Goal: Information Seeking & Learning: Learn about a topic

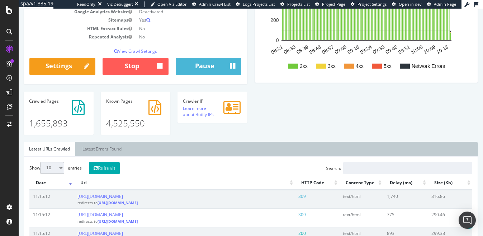
scroll to position [151, 0]
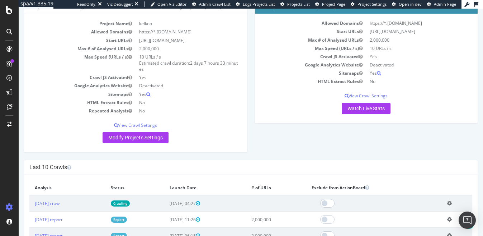
scroll to position [90, 0]
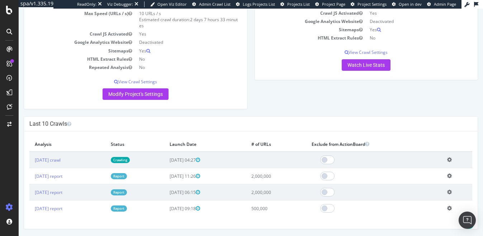
click at [127, 177] on link "Report" at bounding box center [119, 176] width 16 height 6
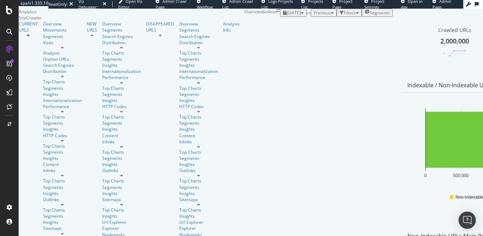
scroll to position [183, 0]
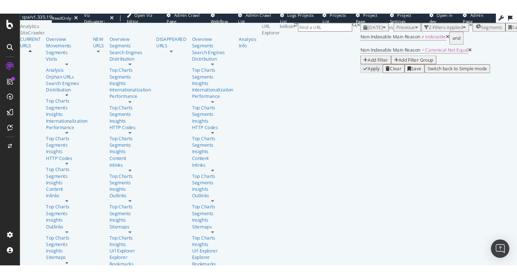
scroll to position [85, 0]
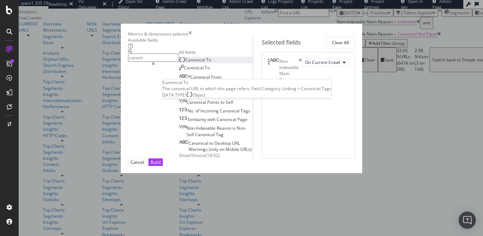
type input "canoni"
click at [179, 63] on div "Canonical To" at bounding box center [195, 60] width 32 height 6
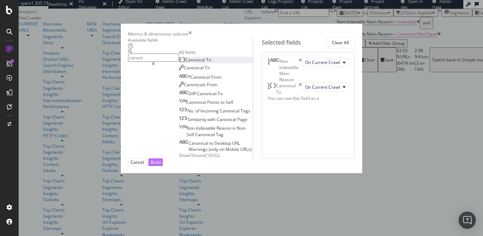
click at [161, 165] on div "Build" at bounding box center [156, 162] width 10 height 6
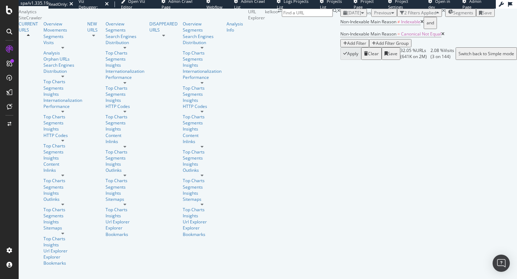
scroll to position [0, 0]
click at [343, 46] on div "button" at bounding box center [345, 43] width 4 height 4
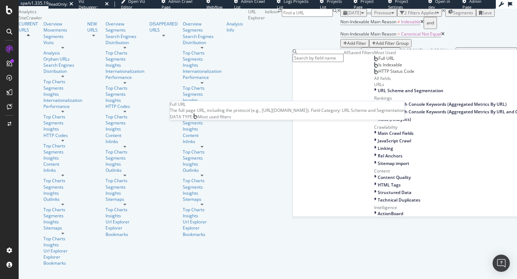
click at [378, 61] on span "Full URL" at bounding box center [386, 58] width 16 height 6
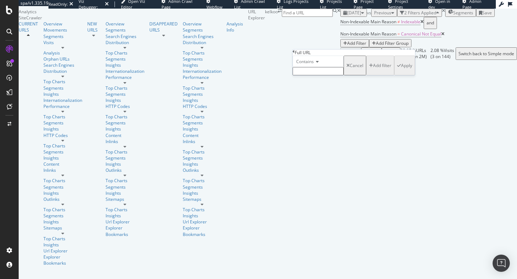
click at [314, 65] on span "Contains" at bounding box center [305, 61] width 18 height 6
click at [335, 128] on div "Doesn't contain" at bounding box center [318, 124] width 50 height 8
click at [333, 75] on input "text" at bounding box center [317, 71] width 51 height 8
type input ":"
type input "/c/"
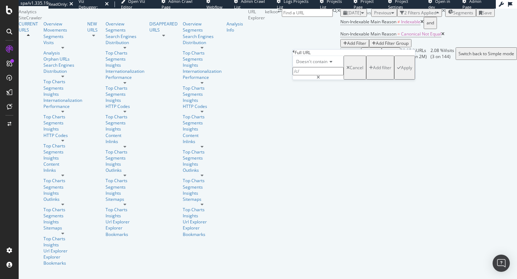
click at [401, 71] on div "Apply" at bounding box center [406, 68] width 11 height 6
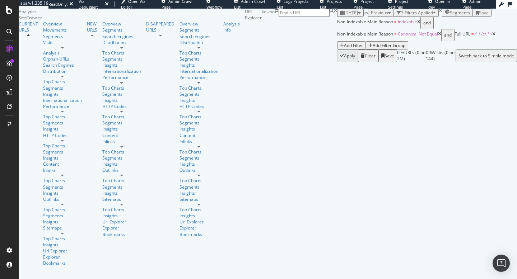
scroll to position [8, 0]
click at [483, 36] on icon at bounding box center [493, 34] width 3 height 4
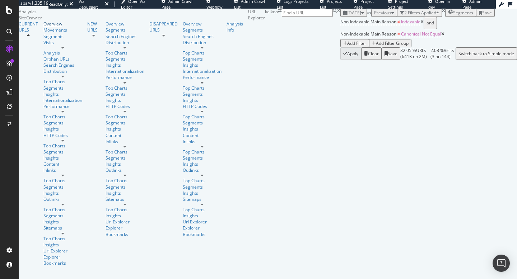
click at [43, 27] on div "Overview" at bounding box center [62, 24] width 39 height 6
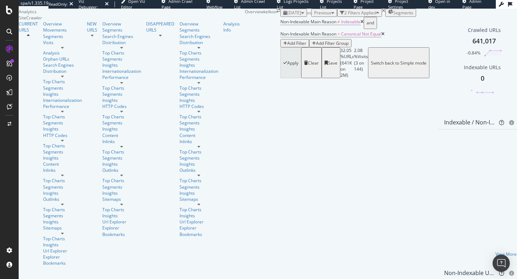
click at [360, 24] on icon at bounding box center [361, 22] width 3 height 4
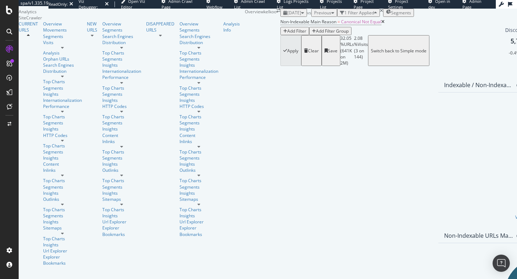
click at [381, 24] on icon at bounding box center [382, 22] width 3 height 4
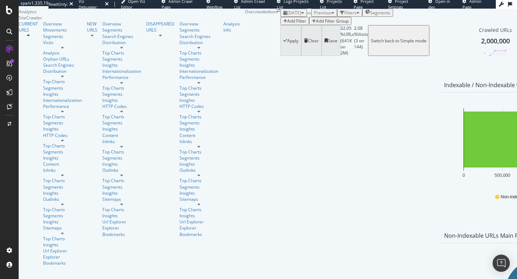
scroll to position [596, 0]
click at [63, 109] on div at bounding box center [62, 109] width 39 height 0
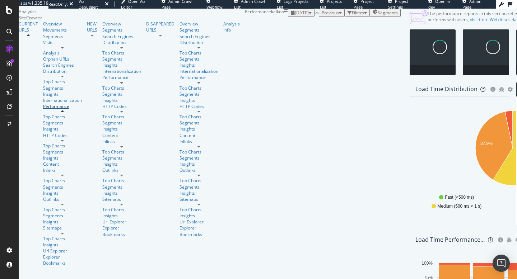
scroll to position [489, 0]
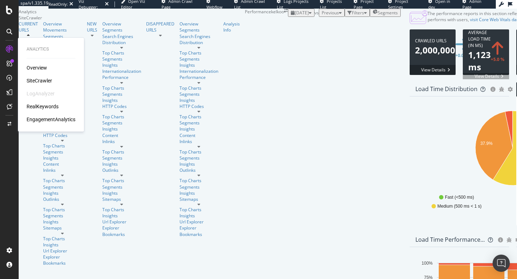
click at [36, 101] on div "Overview SiteCrawler LogAnalyzer RealKeywords EngagementAnalytics" at bounding box center [51, 93] width 49 height 59
click at [38, 106] on div "RealKeywords" at bounding box center [43, 106] width 32 height 7
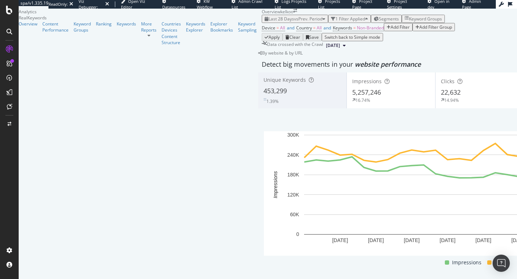
scroll to position [718, 0]
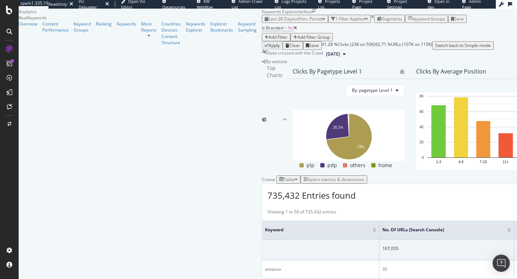
scroll to position [305, 0]
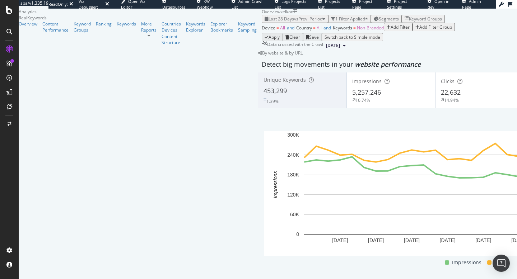
scroll to position [660, 0]
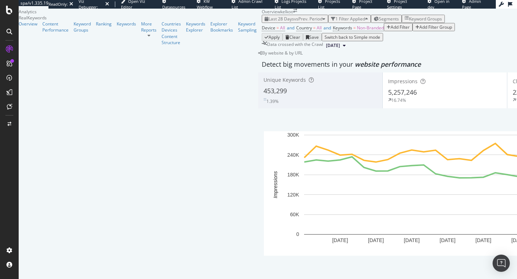
scroll to position [861, 0]
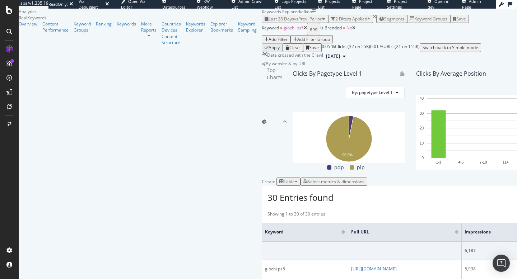
scroll to position [206, 0]
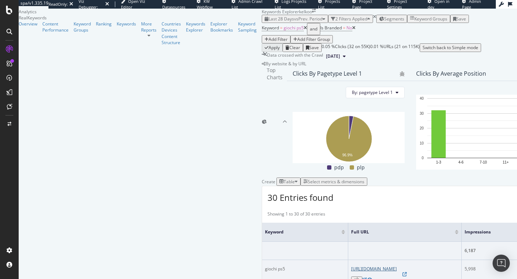
click at [351, 235] on link "https://www.kelkoo.it/c/giochi-e-intrattenimento/videogiochi/videogiochi-6513/?…" at bounding box center [374, 269] width 46 height 6
click at [265, 235] on div "giochi ps5" at bounding box center [305, 269] width 80 height 6
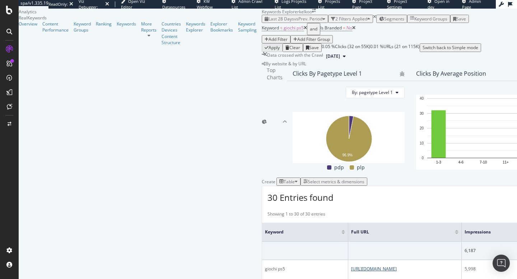
scroll to position [0, 0]
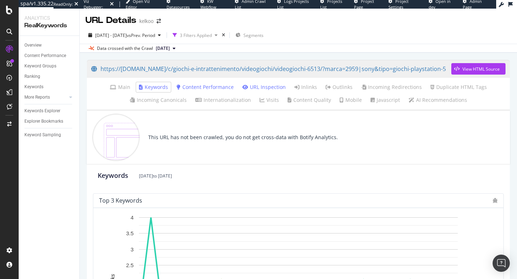
click at [268, 87] on link "URL Inspection" at bounding box center [263, 87] width 43 height 7
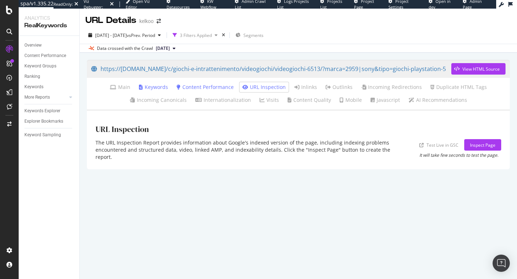
click at [225, 89] on link "Content Performance" at bounding box center [204, 87] width 57 height 7
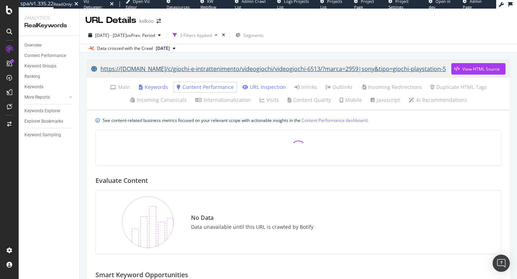
click at [220, 71] on link "https://www.kelkoo.it/c/giochi-e-intrattenimento/videogiochi/videogiochi-6513/?…" at bounding box center [271, 69] width 360 height 18
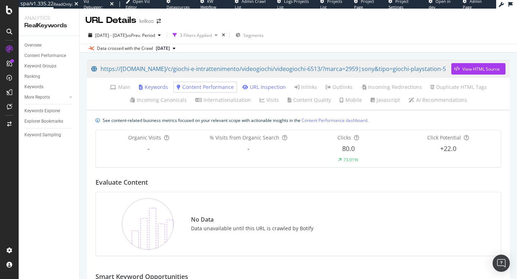
click at [157, 86] on link "Keywords" at bounding box center [153, 87] width 29 height 7
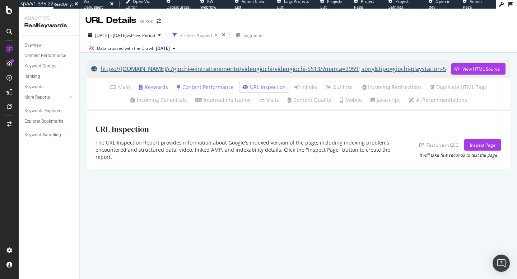
click at [155, 69] on link "https://www.kelkoo.it/c/giochi-e-intrattenimento/videogiochi/videogiochi-6513/?…" at bounding box center [271, 69] width 360 height 18
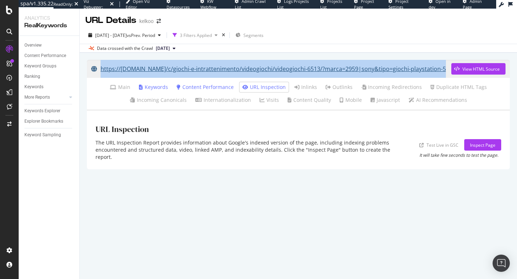
drag, startPoint x: 88, startPoint y: 56, endPoint x: 438, endPoint y: 70, distance: 350.4
click at [438, 70] on div "https://www.kelkoo.it/c/giochi-e-intrattenimento/videogiochi/videogiochi-6513/?…" at bounding box center [298, 115] width 437 height 124
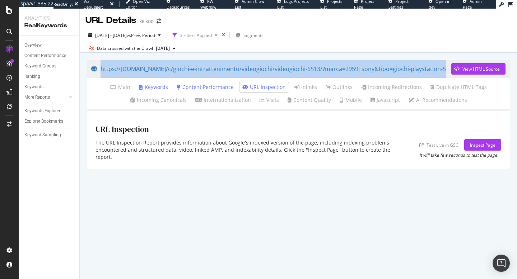
copy link "https://[DOMAIN_NAME]/c/giochi-e-intrattenimento/videogiochi/videogiochi-6513/?…"
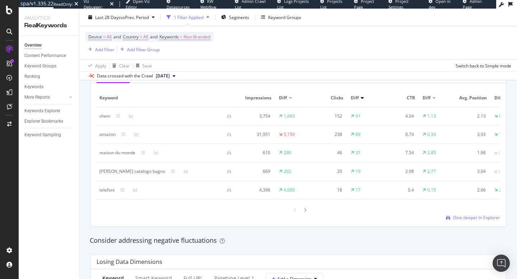
scroll to position [686, 0]
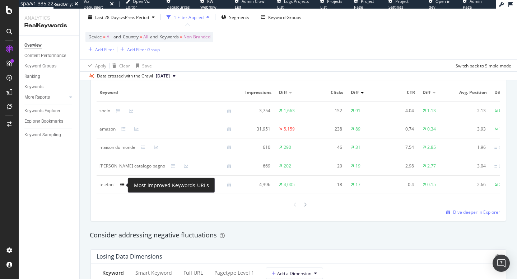
click at [122, 185] on icon at bounding box center [122, 185] width 4 height 4
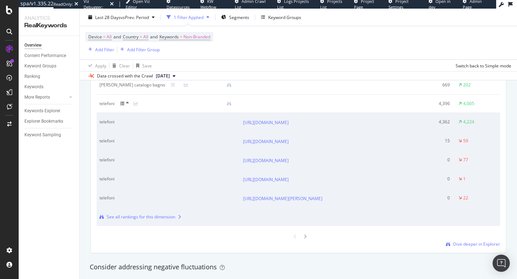
scroll to position [749, 0]
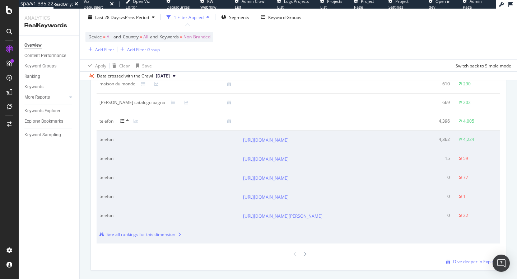
click at [121, 123] on icon at bounding box center [122, 121] width 4 height 4
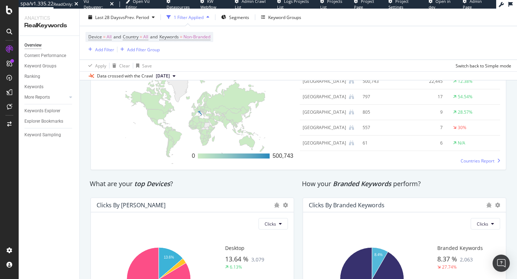
scroll to position [1195, 0]
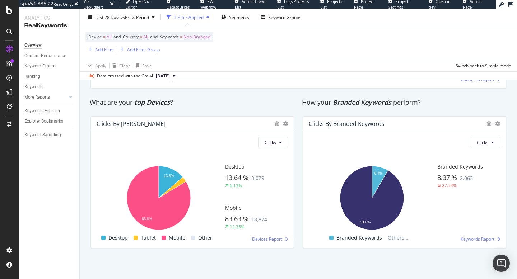
click at [41, 91] on div "Keywords" at bounding box center [51, 87] width 55 height 10
click at [41, 90] on div "Keywords" at bounding box center [33, 87] width 19 height 8
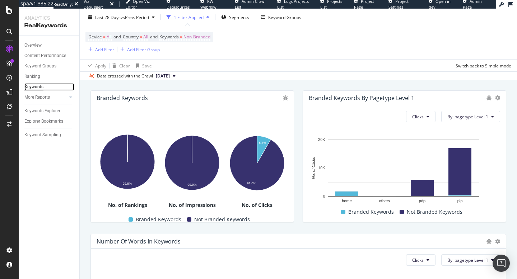
scroll to position [231, 0]
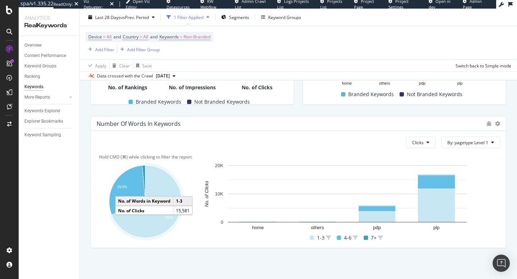
click at [148, 223] on icon "A chart." at bounding box center [147, 201] width 70 height 72
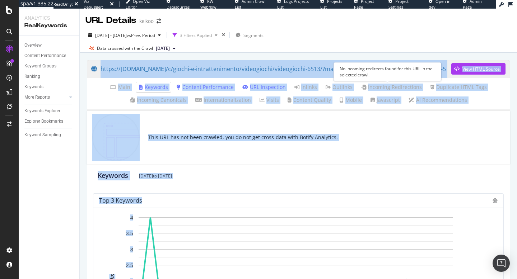
drag, startPoint x: 82, startPoint y: 64, endPoint x: 427, endPoint y: 62, distance: 344.7
click at [427, 62] on div "spa/v1.335.22 ReadOnly: Viz Debugger: Open Viz Editor Datasources KW Webflow Ad…" at bounding box center [258, 139] width 517 height 279
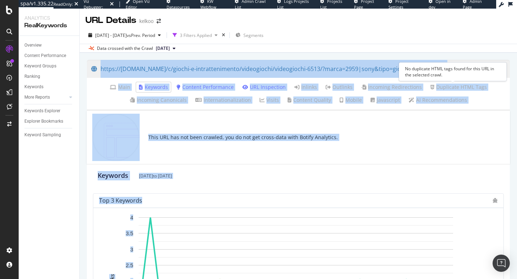
copy div "https://www.kelkoo.it/c/giochi-e-intrattenimento/videogiochi/videogiochi-6513/?…"
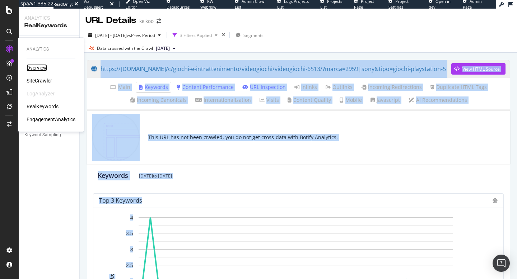
click at [32, 69] on div "Overview" at bounding box center [37, 67] width 20 height 7
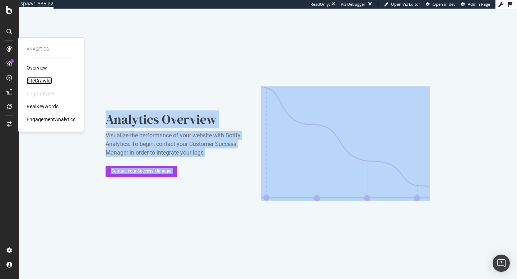
click at [36, 80] on div "SiteCrawler" at bounding box center [39, 80] width 25 height 7
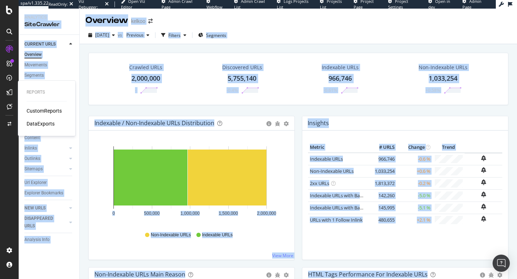
click at [41, 108] on div "CustomReports" at bounding box center [44, 110] width 35 height 7
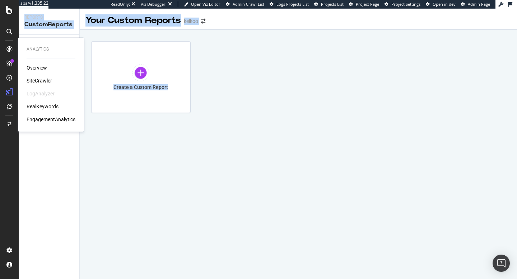
click at [41, 84] on div "SiteCrawler" at bounding box center [39, 80] width 25 height 7
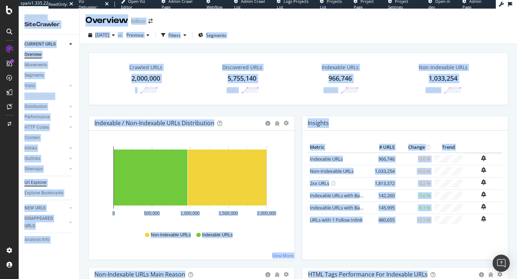
click at [34, 180] on div "Url Explorer" at bounding box center [35, 183] width 22 height 8
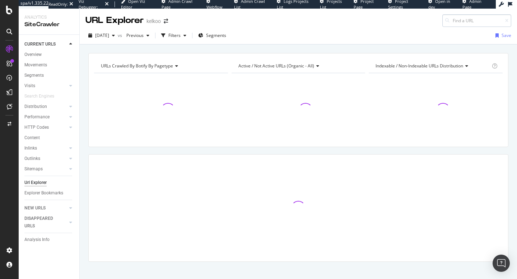
click at [456, 22] on input at bounding box center [476, 20] width 69 height 13
type input "https://www.kelkoo.it/c/giochi-e-intrattenimento/videogiochi/videogiochi-6513/?…"
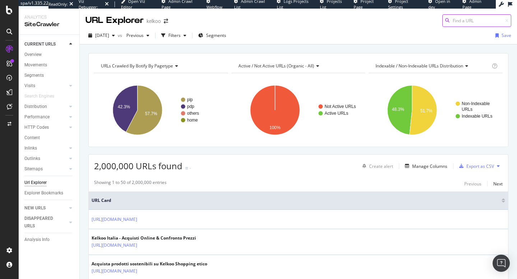
paste input "https://www.kelkoo.it/c/giochi-e-intrattenimento/videogiochi/videogiochi-6513/?…"
type input "https://www.kelkoo.it/c/giochi-e-intrattenimento/videogiochi/videogiochi-6513/?…"
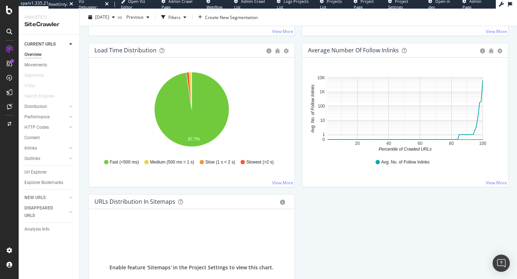
scroll to position [619, 0]
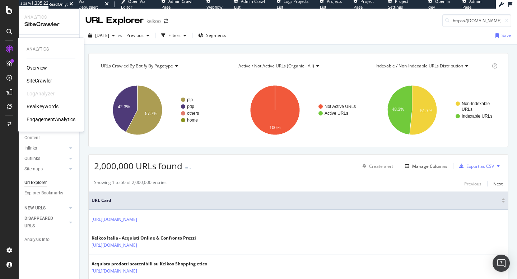
click at [32, 69] on div "Overview" at bounding box center [37, 67] width 20 height 7
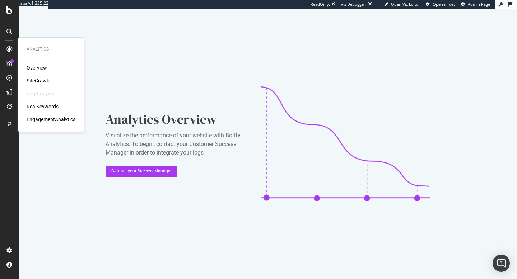
click at [31, 81] on div "SiteCrawler" at bounding box center [39, 80] width 25 height 7
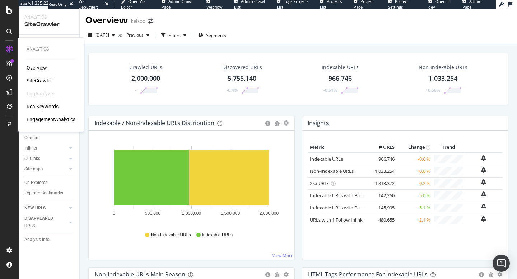
click at [49, 107] on div "RealKeywords" at bounding box center [43, 106] width 32 height 7
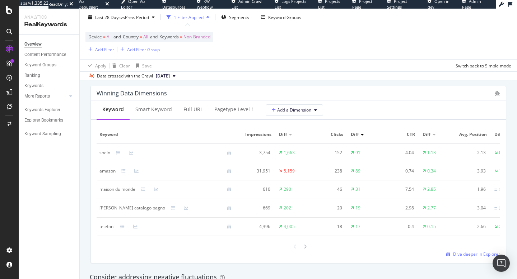
scroll to position [647, 0]
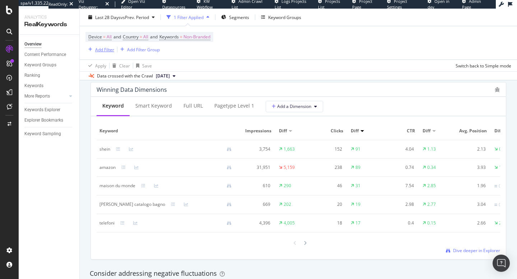
click at [105, 52] on div "Add Filter" at bounding box center [104, 49] width 19 height 6
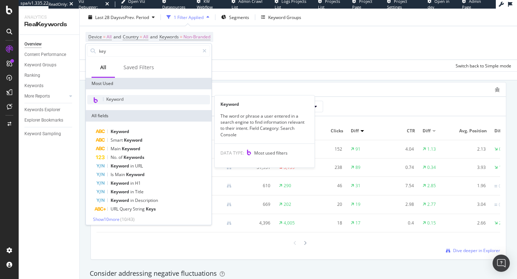
type input "key"
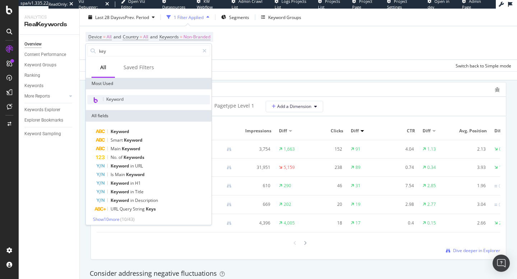
click at [136, 99] on div "Keyword" at bounding box center [148, 99] width 123 height 9
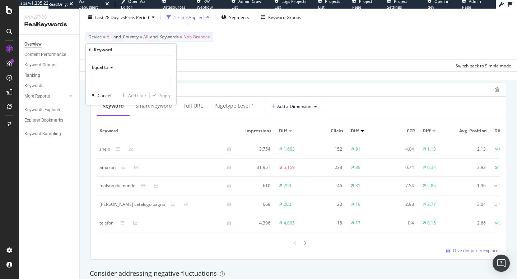
click at [108, 65] on icon at bounding box center [110, 67] width 5 height 4
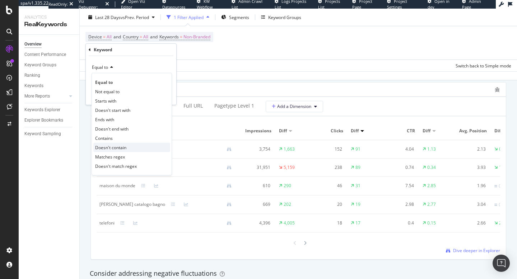
click at [121, 145] on span "Doesn't contain" at bounding box center [110, 148] width 31 height 6
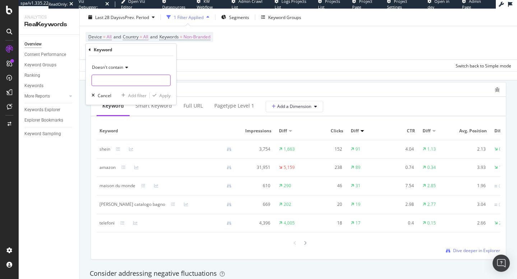
click at [128, 81] on input "text" at bounding box center [131, 80] width 78 height 11
type input "amazon"
click at [158, 95] on div "button" at bounding box center [155, 95] width 10 height 4
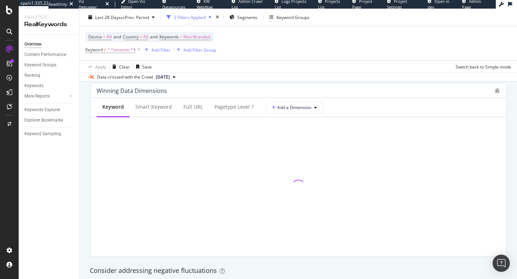
scroll to position [648, 0]
click at [152, 47] on div "Add Filter" at bounding box center [160, 50] width 19 height 6
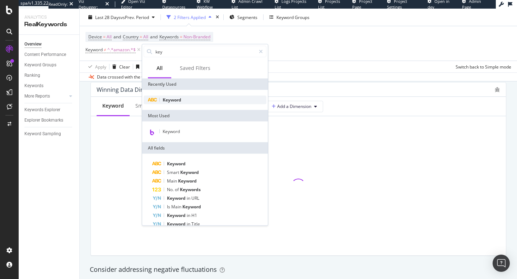
click at [168, 100] on span "Keyword" at bounding box center [172, 100] width 19 height 6
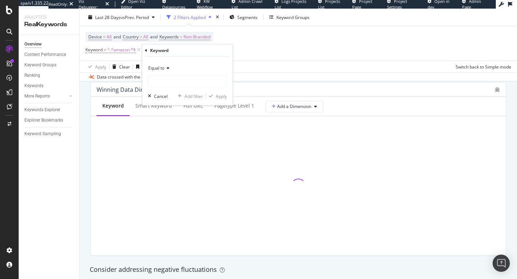
click at [169, 67] on icon at bounding box center [166, 68] width 5 height 4
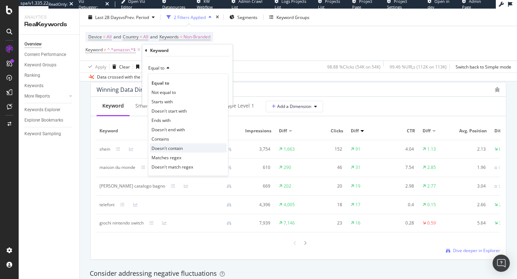
click at [168, 146] on span "Doesn't contain" at bounding box center [166, 148] width 31 height 6
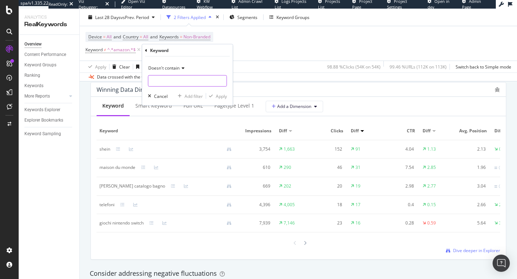
click at [173, 83] on input "text" at bounding box center [187, 80] width 78 height 11
type input "shein"
click at [222, 99] on div "Apply" at bounding box center [221, 96] width 11 height 6
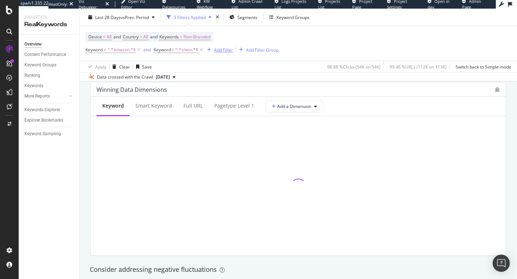
click at [221, 48] on div "Add Filter" at bounding box center [223, 50] width 19 height 6
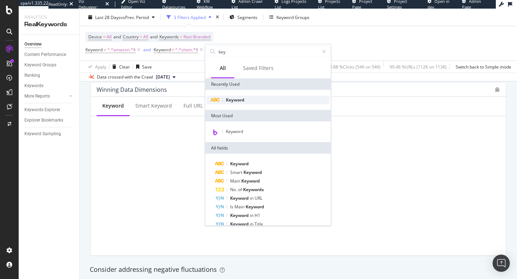
click at [237, 100] on span "Keyword" at bounding box center [235, 100] width 19 height 6
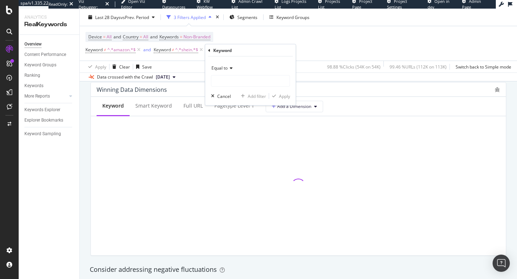
click at [222, 65] on span "Equal to" at bounding box center [219, 68] width 16 height 6
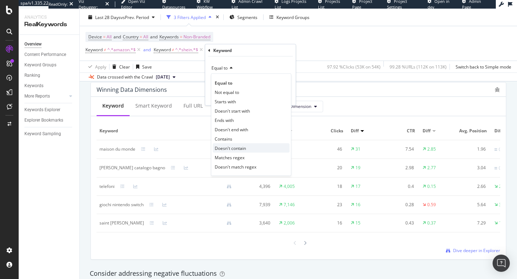
click at [250, 146] on div "Doesn't contain" at bounding box center [251, 147] width 77 height 9
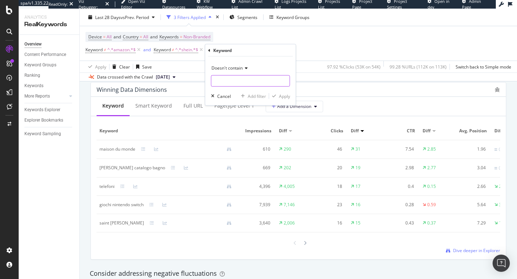
click at [242, 82] on input "text" at bounding box center [250, 80] width 78 height 11
type input "maison du monde"
click at [281, 100] on div "Doesn't contain maison du monde Cancel Add filter Apply" at bounding box center [250, 81] width 90 height 49
click at [281, 97] on div "Apply" at bounding box center [284, 96] width 11 height 6
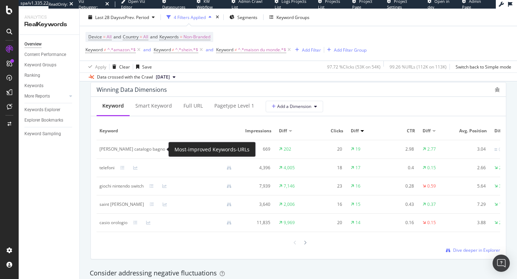
click at [171, 148] on icon at bounding box center [173, 149] width 4 height 4
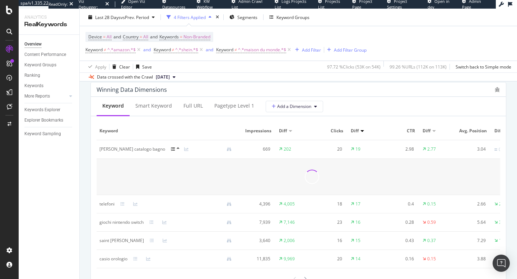
click at [171, 148] on icon at bounding box center [173, 149] width 4 height 4
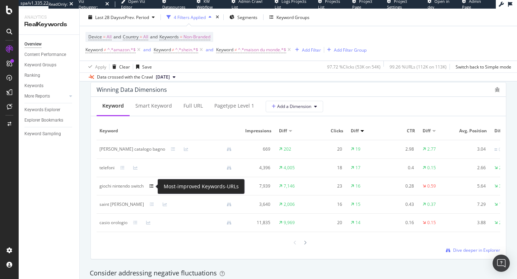
click at [152, 187] on icon at bounding box center [151, 186] width 4 height 4
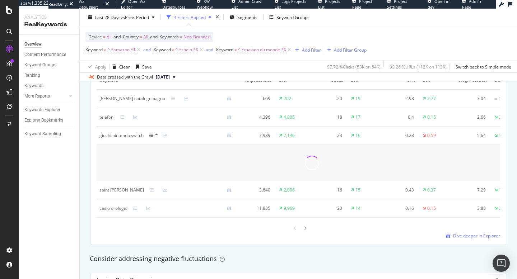
scroll to position [707, 0]
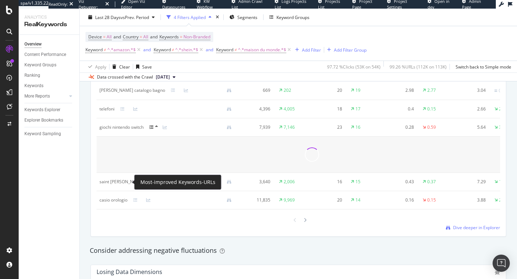
click at [150, 183] on icon at bounding box center [152, 182] width 4 height 4
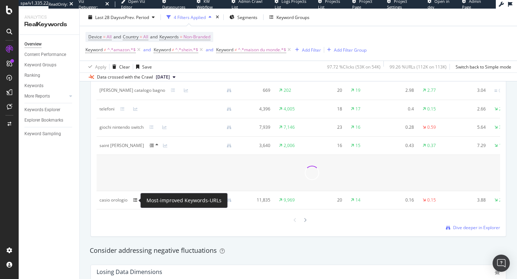
click at [133, 198] on icon at bounding box center [135, 200] width 4 height 4
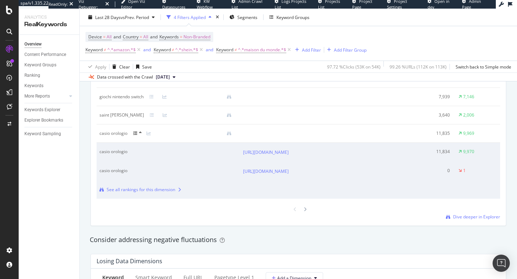
scroll to position [736, 0]
click at [288, 153] on link "https://www.kelkoo.it/c/moda/accessori-moda/orologi-100392523/?marca=627%7Ccasio" at bounding box center [266, 153] width 46 height 7
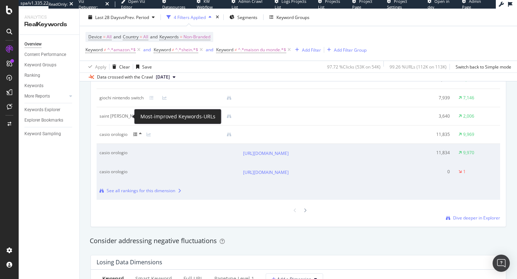
click at [150, 115] on icon at bounding box center [152, 116] width 4 height 4
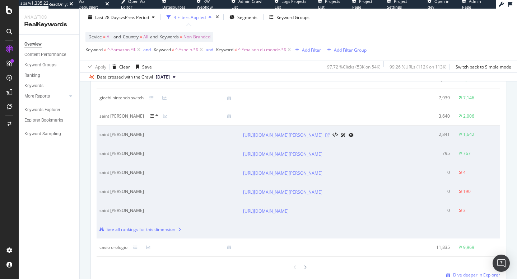
click at [329, 137] on icon at bounding box center [327, 135] width 4 height 4
click at [259, 135] on link "https://www.kelkoo.it/c/moda/accessori-moda/borse-e-borse-100334223/?marca=1075…" at bounding box center [282, 135] width 79 height 7
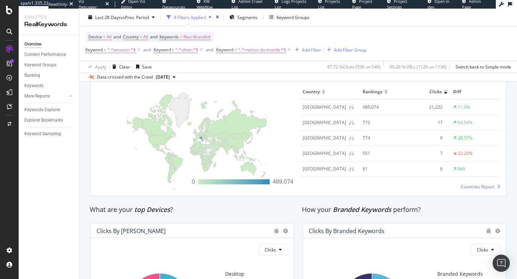
scroll to position [1318, 0]
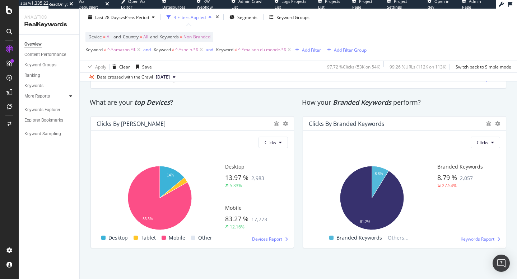
click at [67, 95] on div at bounding box center [70, 96] width 7 height 7
click at [42, 85] on div "Keywords" at bounding box center [33, 86] width 19 height 8
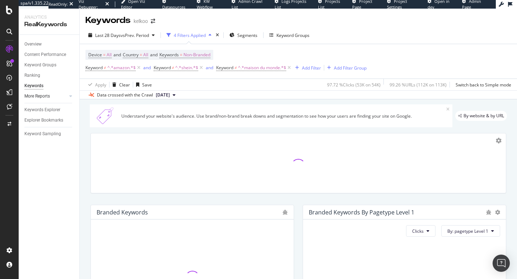
click at [63, 98] on div at bounding box center [63, 96] width 7 height 7
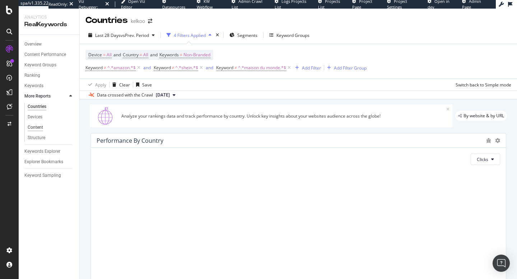
click at [37, 129] on div "Content" at bounding box center [35, 128] width 15 height 8
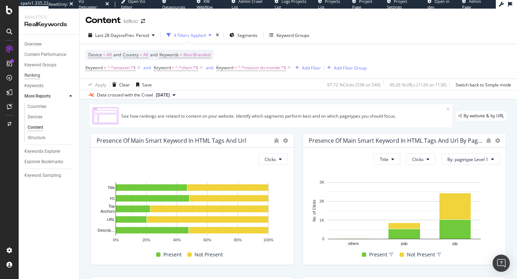
click at [33, 76] on div "Ranking" at bounding box center [32, 76] width 16 height 8
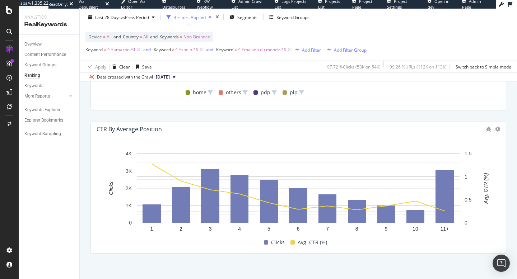
scroll to position [735, 0]
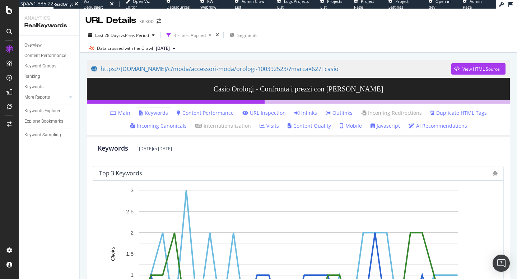
click at [127, 110] on link "Main" at bounding box center [120, 112] width 20 height 7
